Goal: Transaction & Acquisition: Purchase product/service

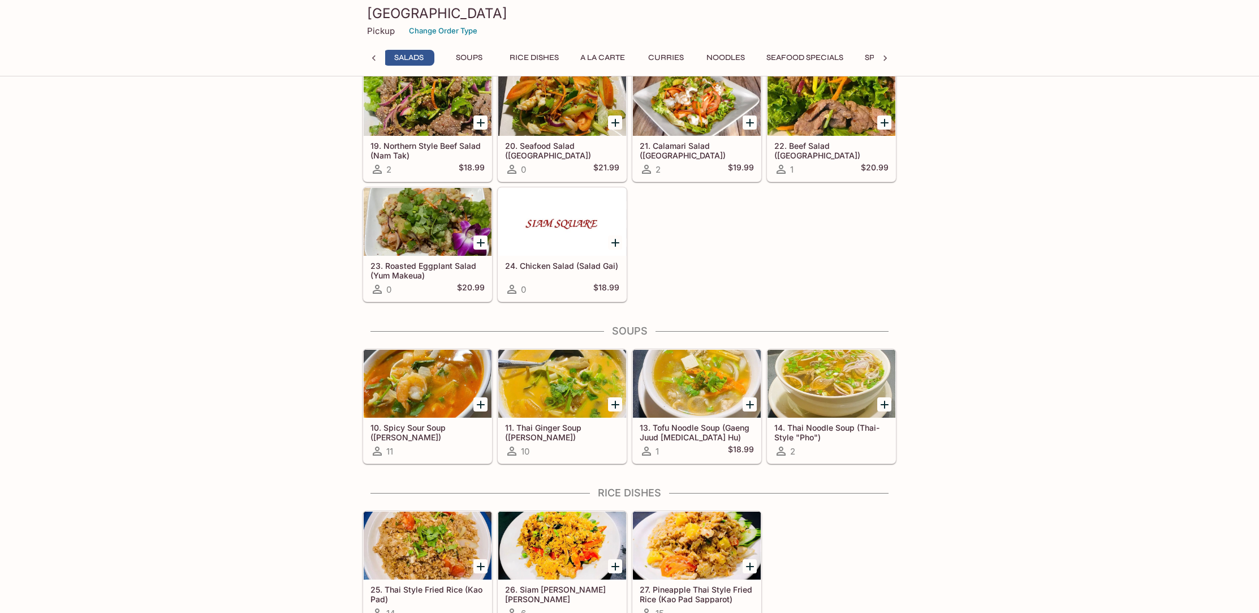
scroll to position [0, 135]
click at [477, 238] on icon "Add 23. Roasted Eggplant Salad (Yum Makeua)" at bounding box center [481, 243] width 14 height 14
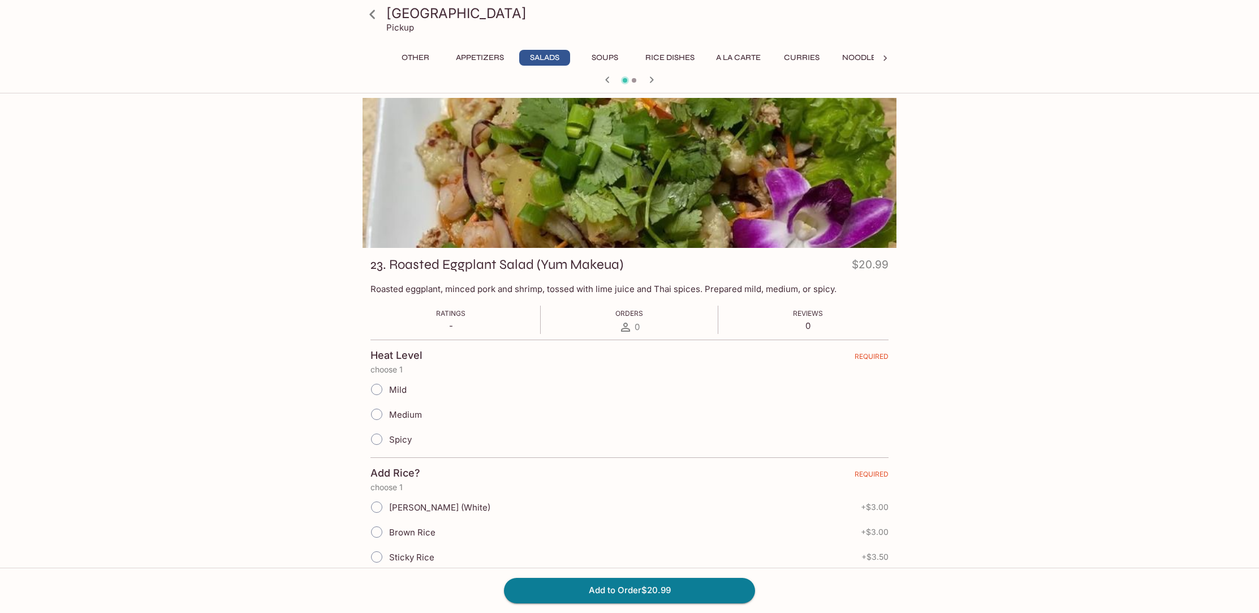
click at [377, 395] on input "Mild" at bounding box center [377, 389] width 24 height 24
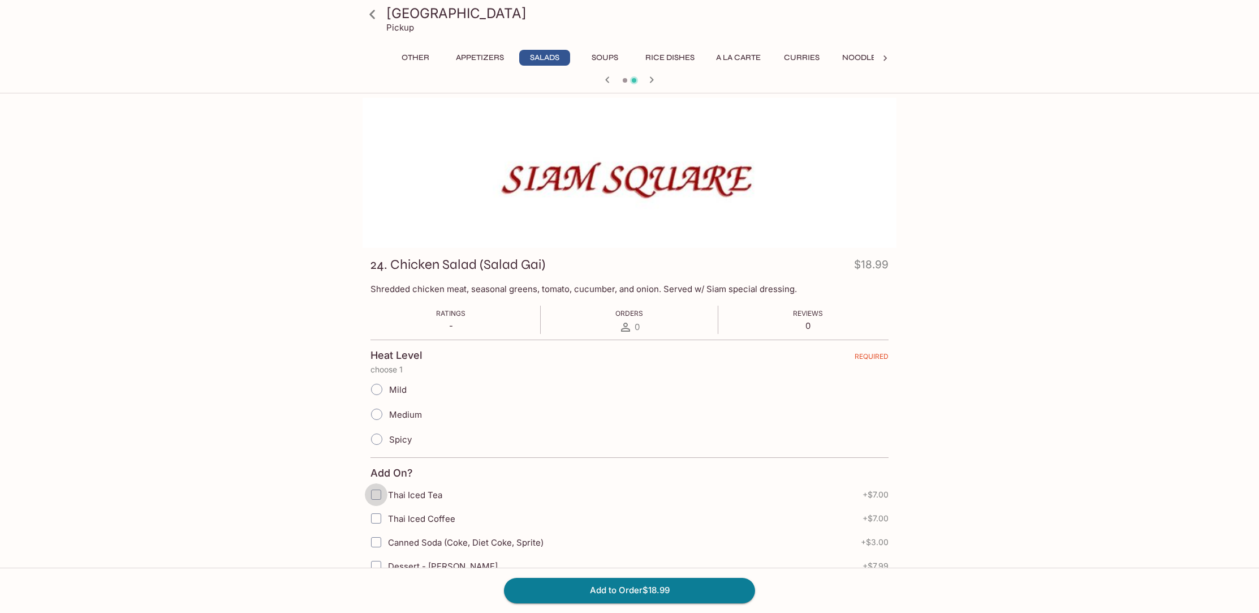
click at [376, 496] on input "Thai Iced Tea" at bounding box center [376, 494] width 23 height 23
checkbox input "true"
click at [636, 590] on button "Add to Order $25.99" at bounding box center [629, 590] width 251 height 25
click at [376, 391] on input "Mild" at bounding box center [377, 389] width 24 height 24
radio input "true"
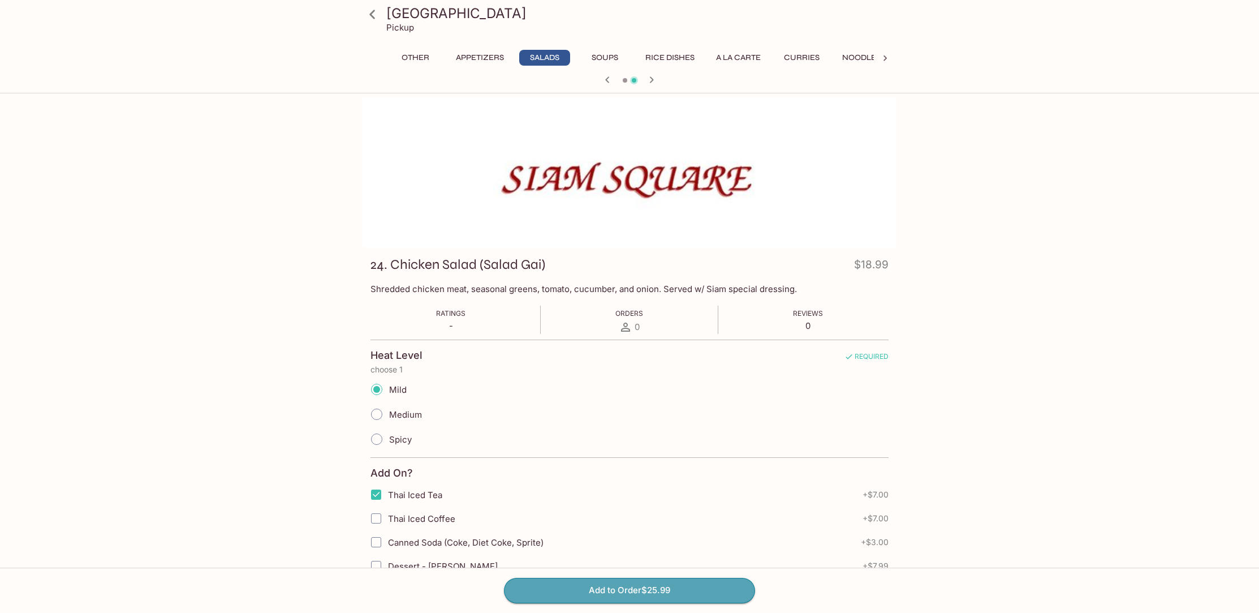
drag, startPoint x: 597, startPoint y: 586, endPoint x: 515, endPoint y: 569, distance: 83.7
click at [526, 570] on div "Add to Order $25.99" at bounding box center [629, 589] width 1259 height 45
click at [547, 601] on button "Add to Order $25.99" at bounding box center [629, 590] width 251 height 25
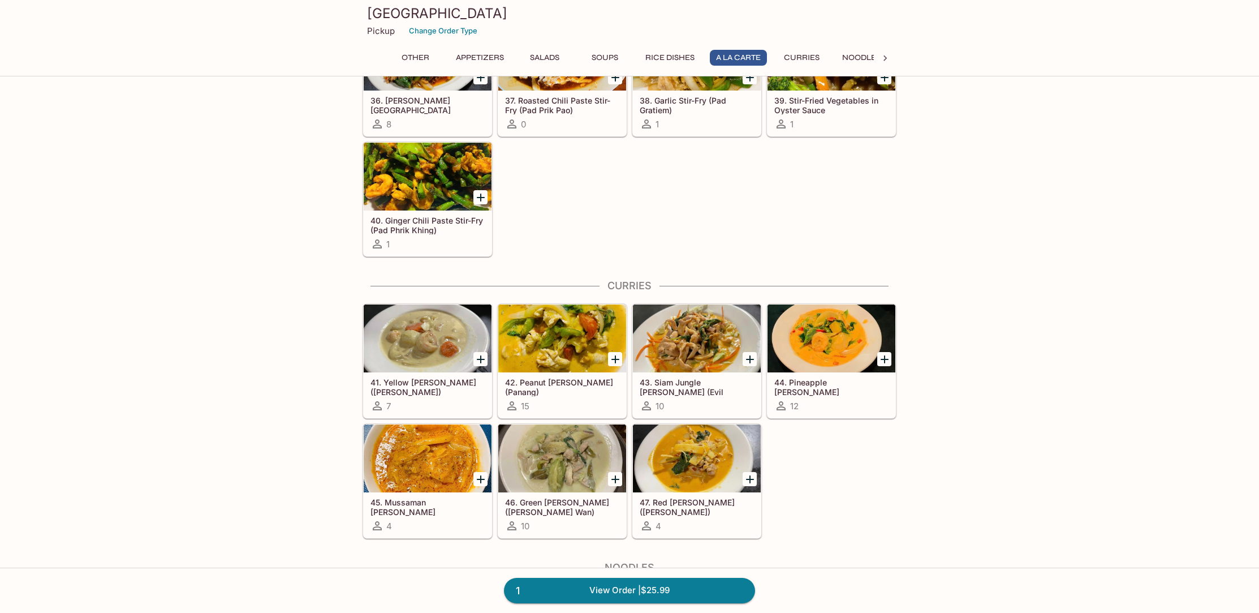
scroll to position [1687, 0]
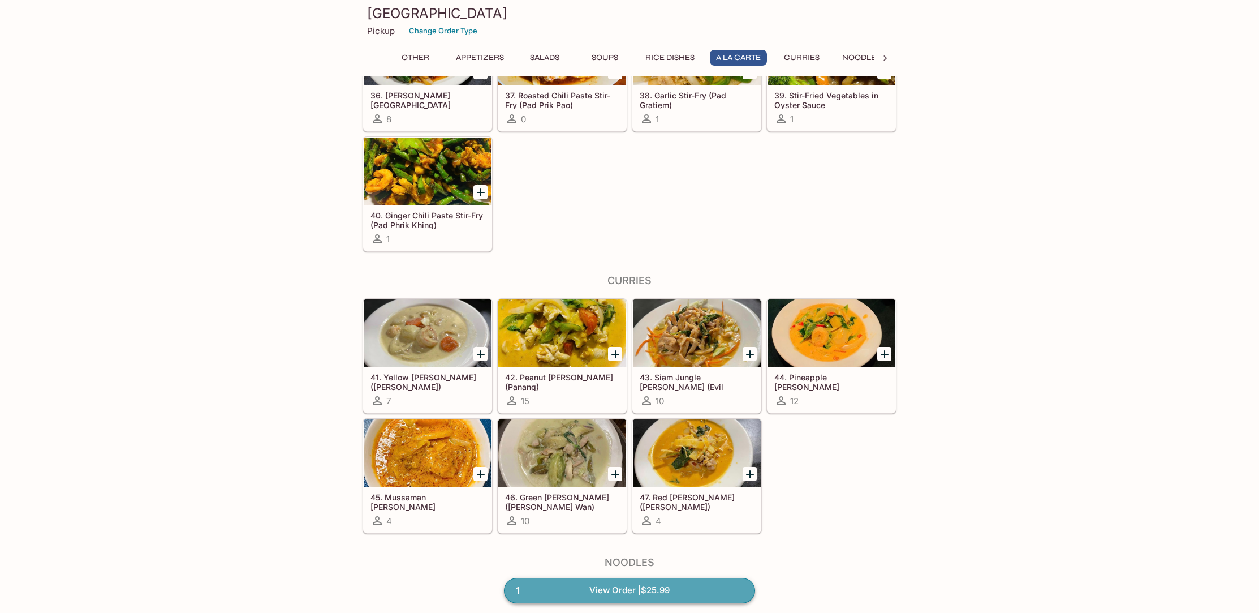
click at [649, 591] on link "1 View Order | $25.99" at bounding box center [629, 590] width 251 height 25
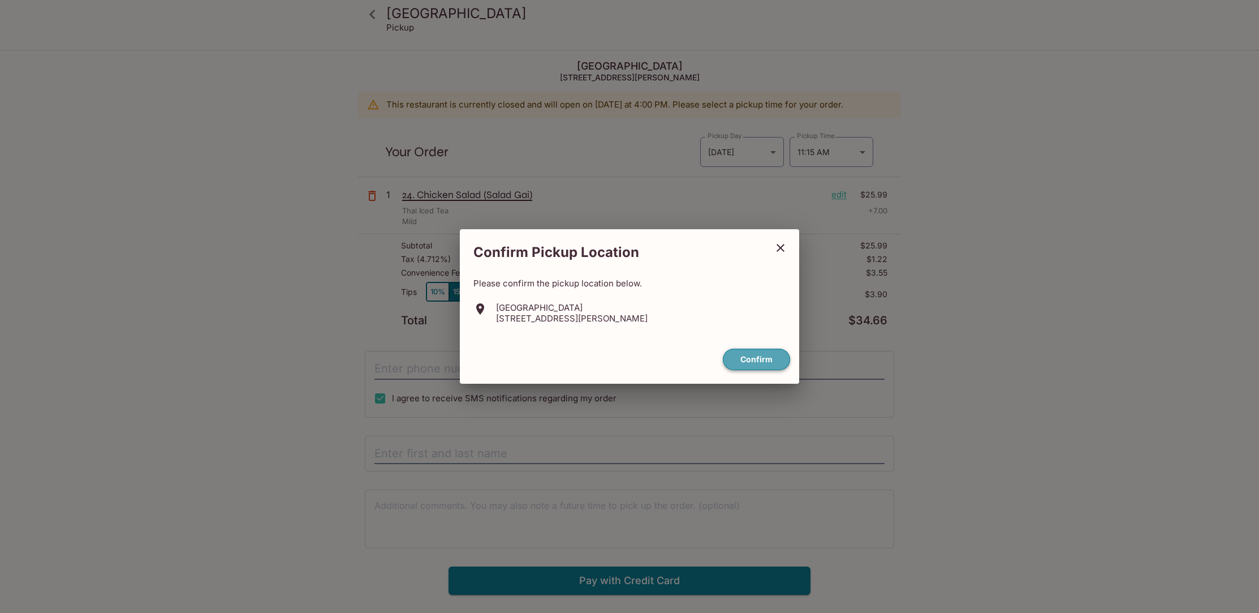
click at [748, 357] on button "Confirm" at bounding box center [756, 360] width 67 height 22
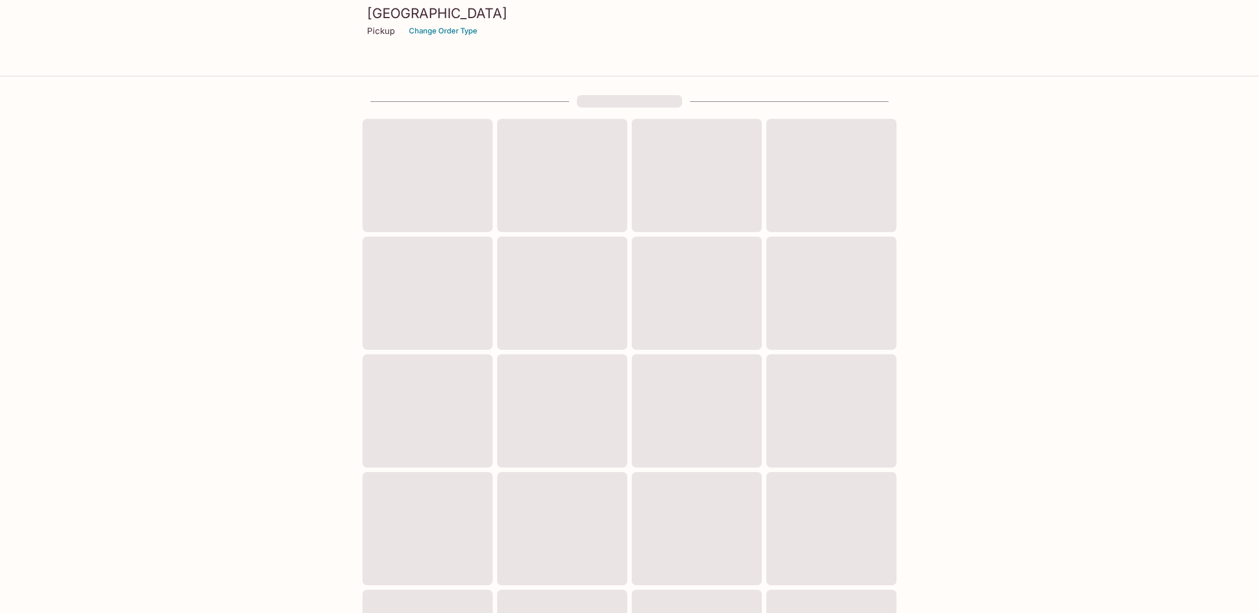
scroll to position [264, 0]
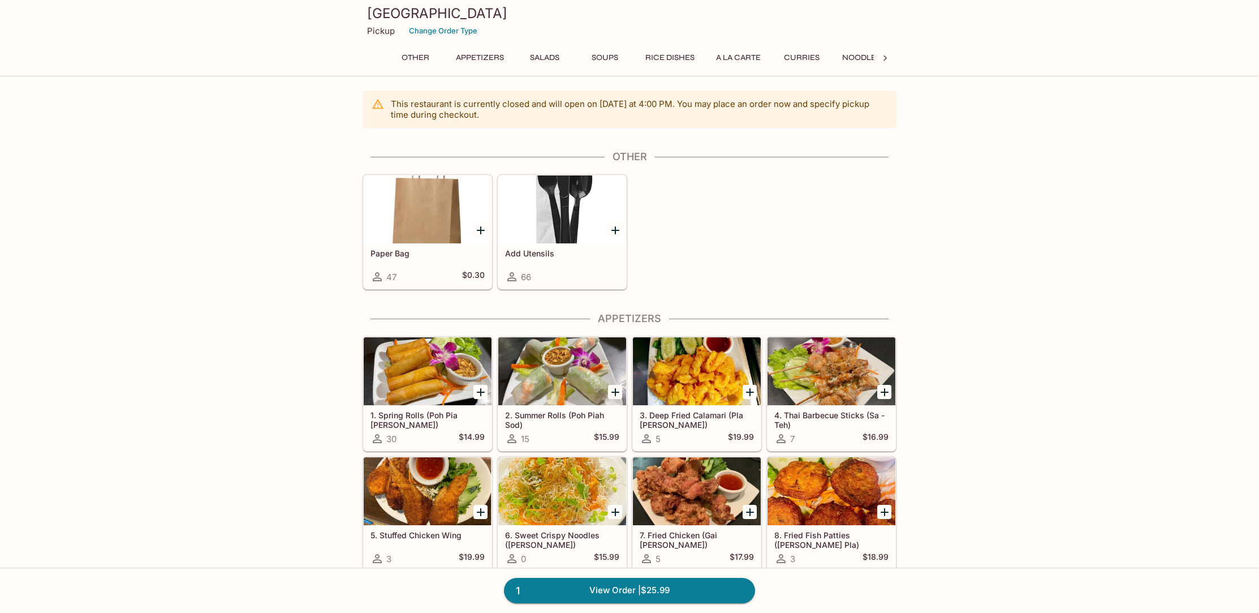
scroll to position [259, 0]
